Goal: Information Seeking & Learning: Learn about a topic

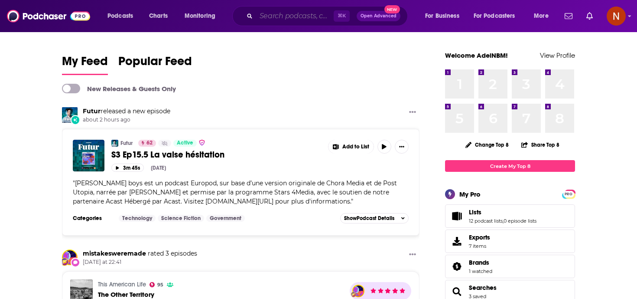
click at [273, 22] on input "Search podcasts, credits, & more..." at bounding box center [295, 16] width 78 height 14
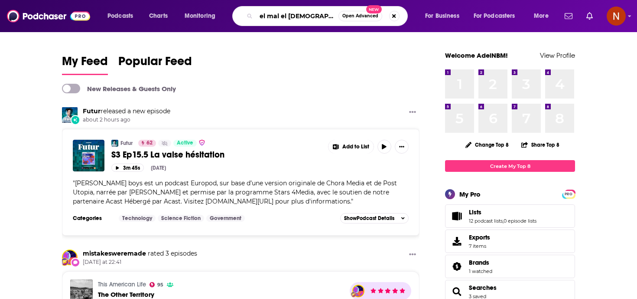
type input "el mal el [DEMOGRAPHIC_DATA]"
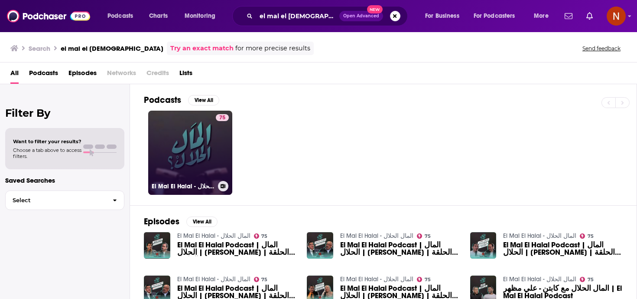
click at [201, 160] on link "75 El Mal El Halal - المال الحلال" at bounding box center [190, 153] width 84 height 84
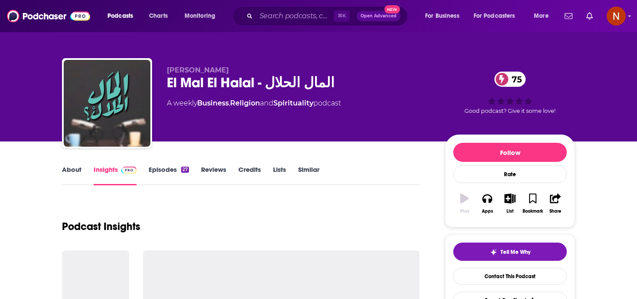
click at [176, 169] on link "Episodes 27" at bounding box center [169, 175] width 40 height 20
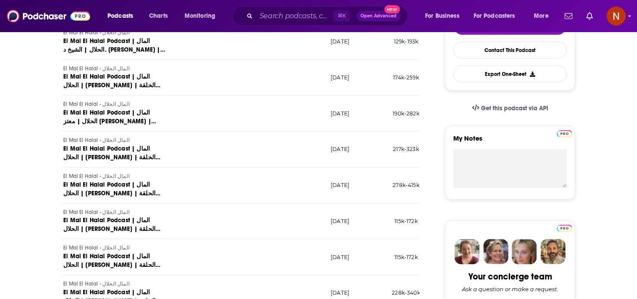
scroll to position [228, 0]
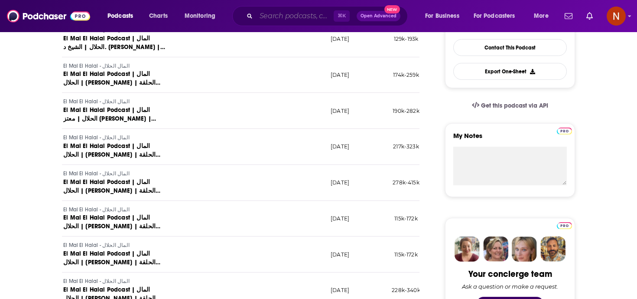
click at [293, 22] on input "Search podcasts, credits, & more..." at bounding box center [295, 16] width 78 height 14
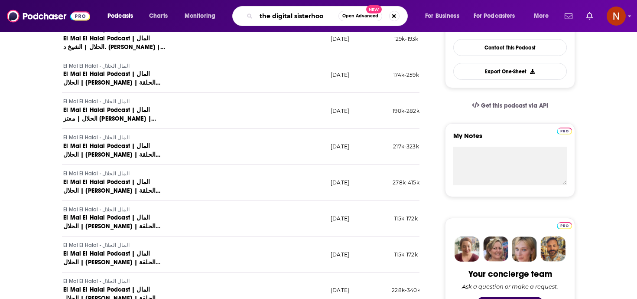
type input "the digital sisterhood"
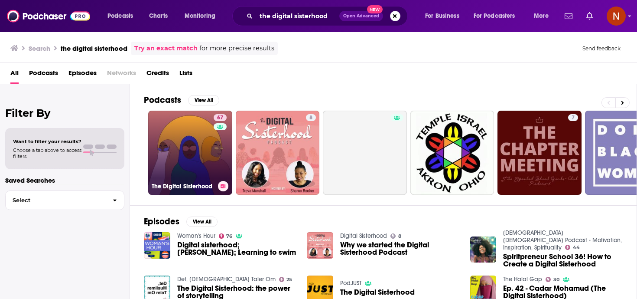
click at [201, 186] on h3 "The Digital Sisterhood" at bounding box center [183, 186] width 63 height 7
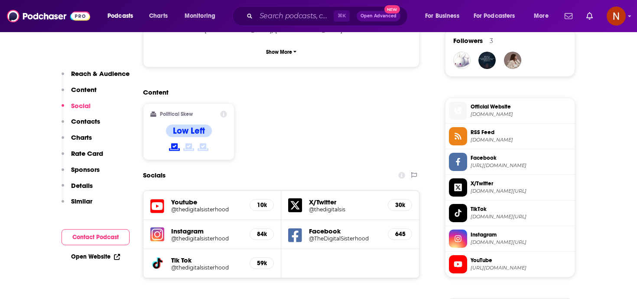
scroll to position [639, 0]
click at [211, 205] on h5 "@thedigitalsisterhood" at bounding box center [207, 208] width 72 height 7
click at [145, 19] on link "Charts" at bounding box center [157, 16] width 29 height 14
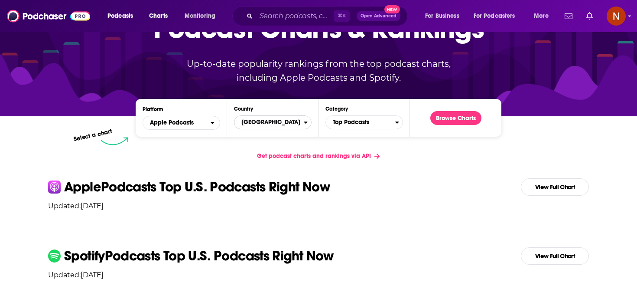
click at [296, 120] on span "[GEOGRAPHIC_DATA]" at bounding box center [269, 122] width 69 height 15
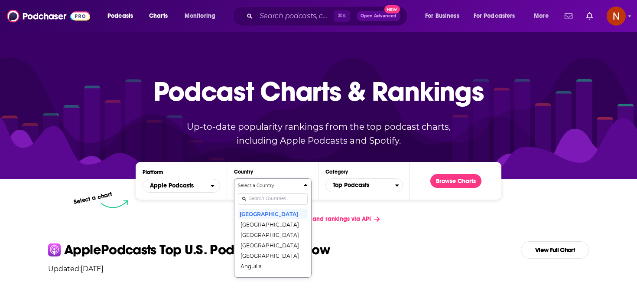
click at [267, 196] on input "Countries" at bounding box center [273, 199] width 70 height 12
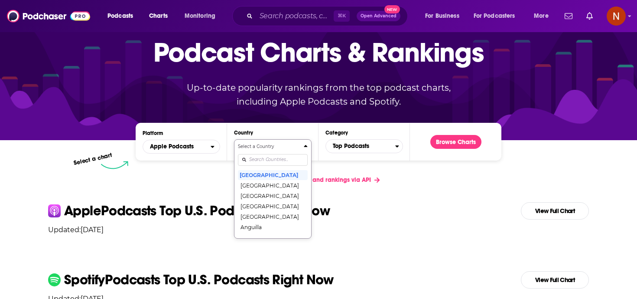
scroll to position [49, 0]
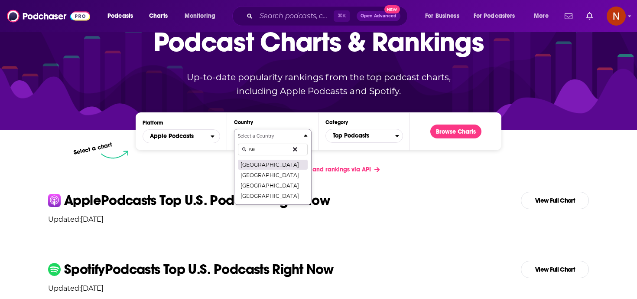
type input "rus"
click at [268, 167] on button "[GEOGRAPHIC_DATA]" at bounding box center [273, 164] width 70 height 10
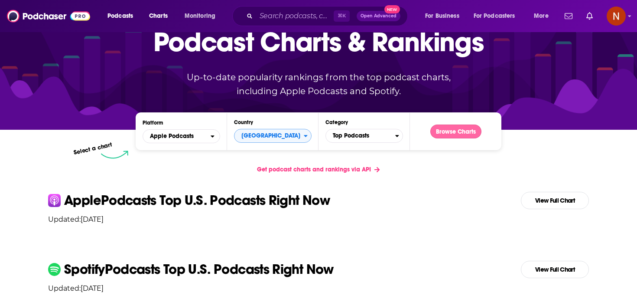
click at [450, 133] on button "Browse Charts" at bounding box center [455, 131] width 51 height 14
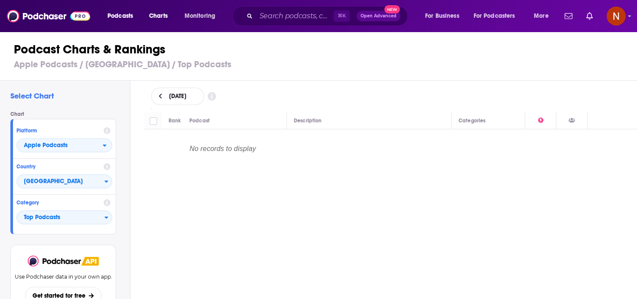
click at [162, 93] on button at bounding box center [160, 96] width 9 height 7
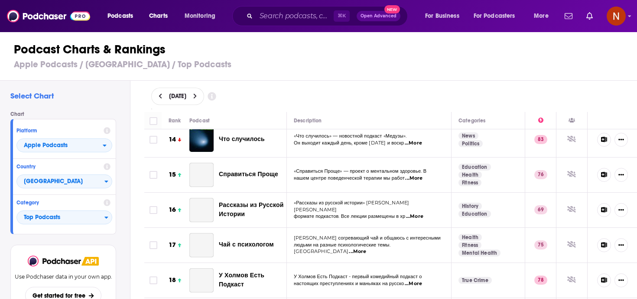
scroll to position [479, 0]
